Goal: Go to known website: Access a specific website the user already knows

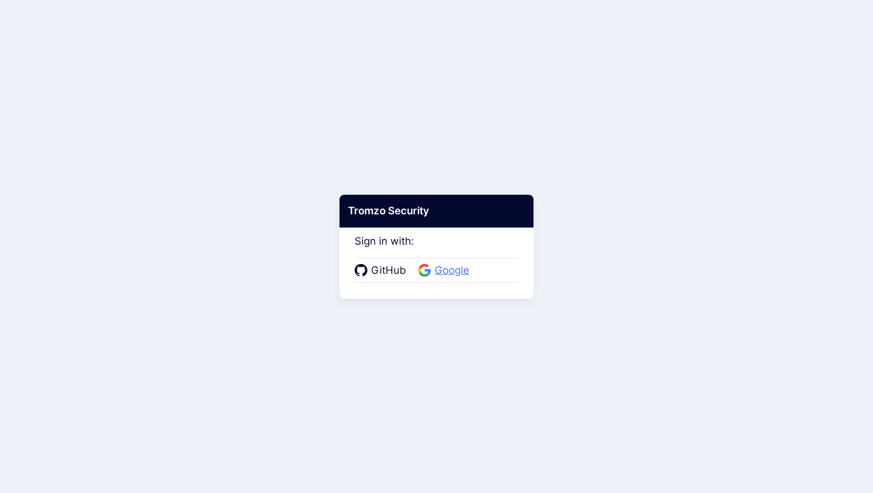
click at [449, 269] on span "Google" at bounding box center [452, 271] width 42 height 16
